Goal: Information Seeking & Learning: Learn about a topic

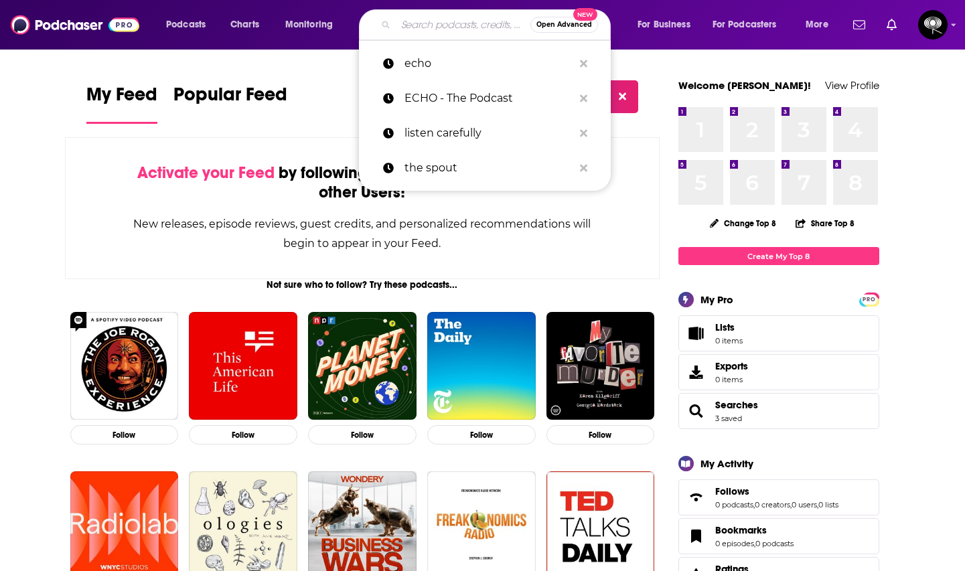
click at [450, 25] on input "Search podcasts, credits, & more..." at bounding box center [463, 24] width 135 height 21
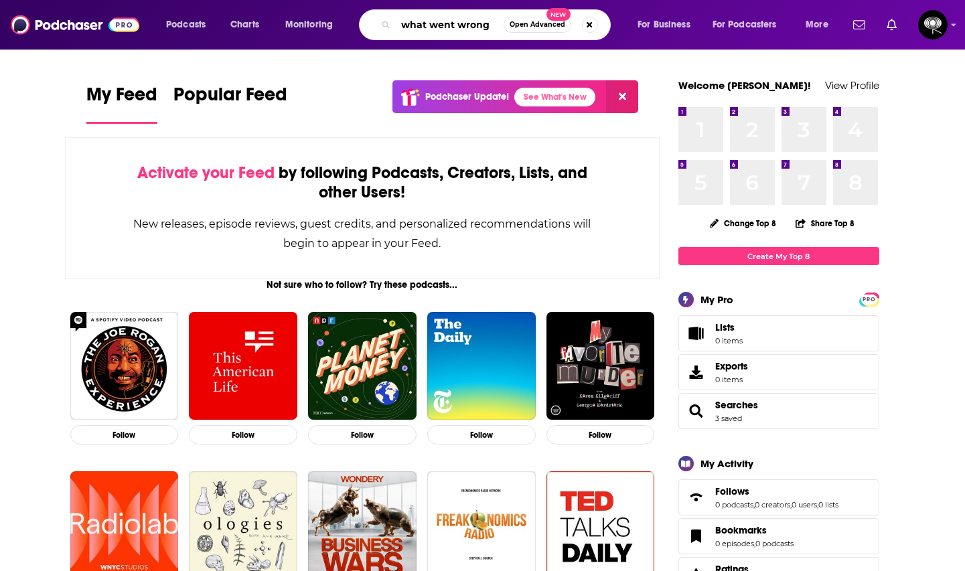
type input "what went wrong"
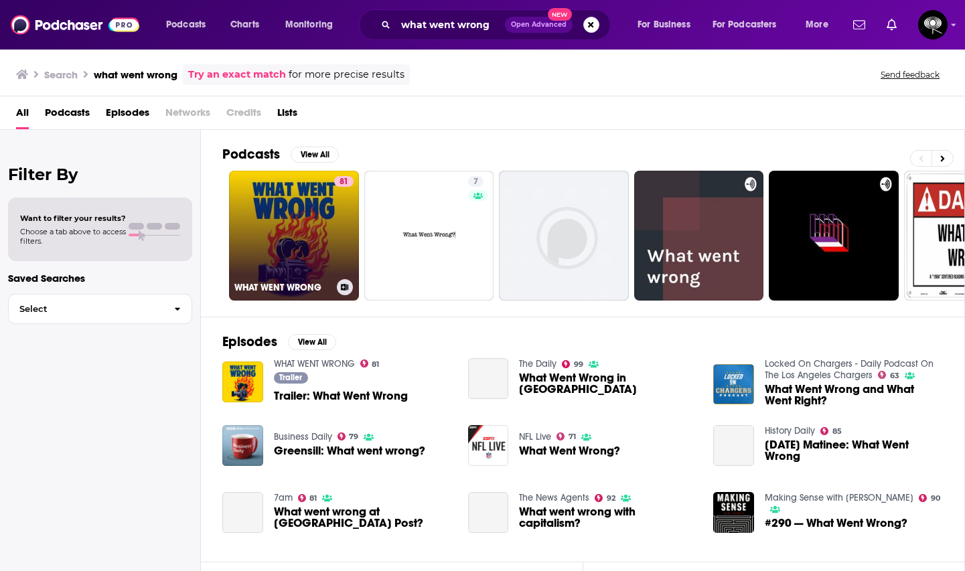
click at [309, 207] on link "81 WHAT WENT WRONG" at bounding box center [294, 236] width 130 height 130
